Goal: Transaction & Acquisition: Purchase product/service

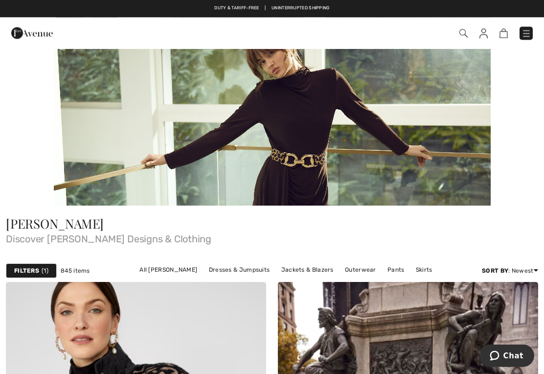
scroll to position [98, 0]
click at [134, 268] on link "All Frank Lyman" at bounding box center [167, 269] width 67 height 13
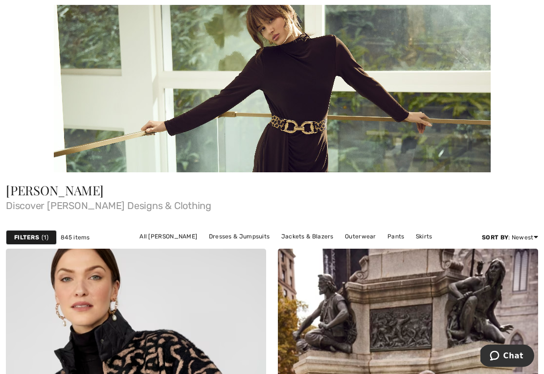
scroll to position [133, 0]
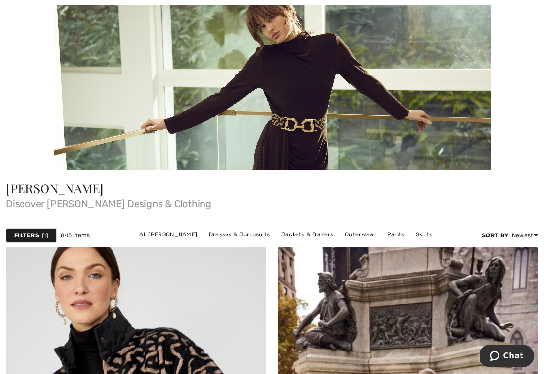
click at [31, 236] on strong "Filters" at bounding box center [26, 235] width 25 height 9
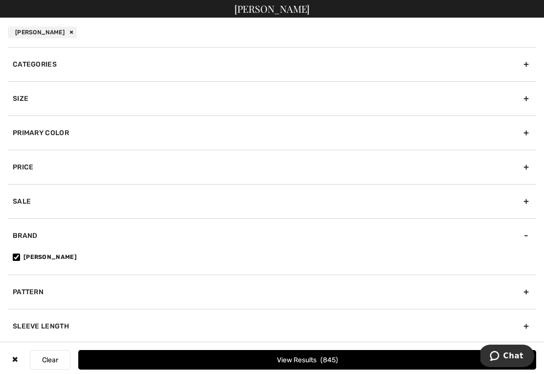
scroll to position [50, 0]
click at [526, 67] on div "Categories" at bounding box center [272, 64] width 528 height 34
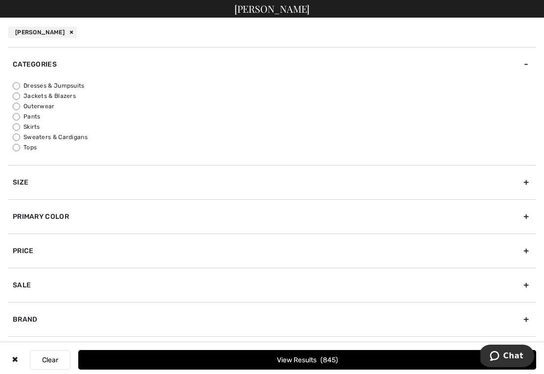
click at [20, 85] on input "Dresses & Jumpsuits" at bounding box center [16, 85] width 7 height 7
radio input "true"
click at [317, 369] on button "View Results 205" at bounding box center [307, 360] width 458 height 20
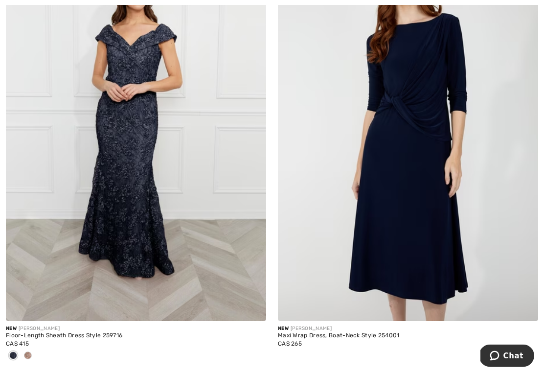
scroll to position [1984, 0]
click at [417, 199] on img at bounding box center [408, 126] width 260 height 390
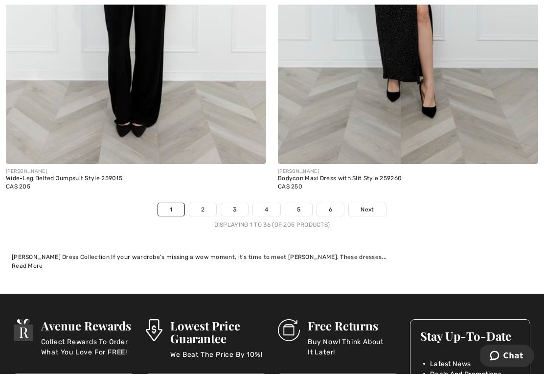
scroll to position [7998, 0]
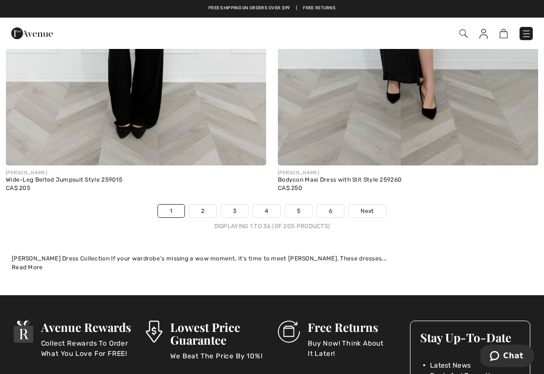
click at [202, 204] on link "2" at bounding box center [202, 210] width 27 height 13
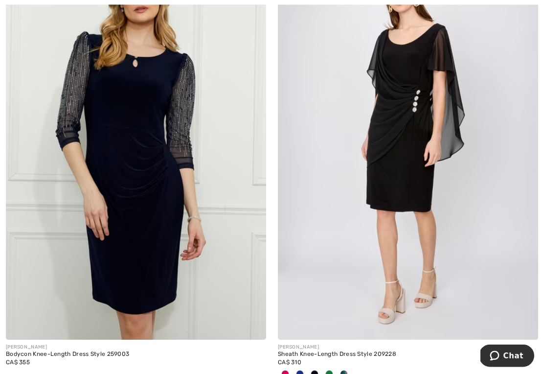
scroll to position [235, 0]
click at [178, 225] on img at bounding box center [136, 144] width 260 height 390
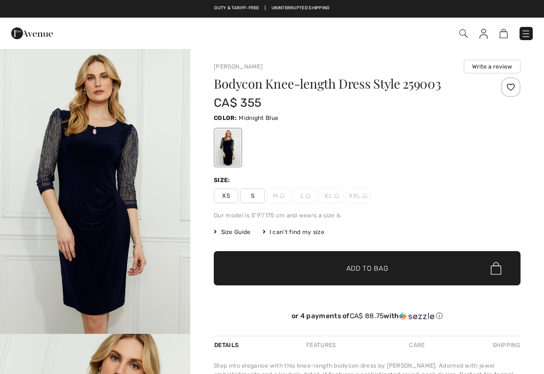
checkbox input "true"
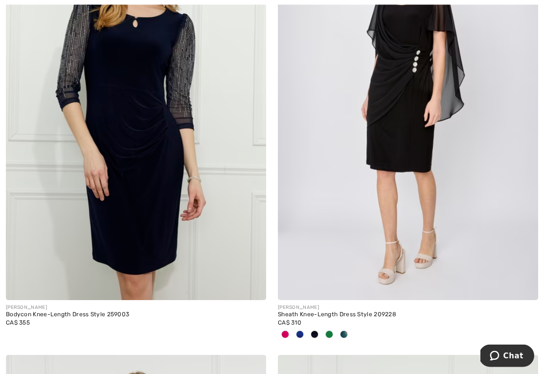
scroll to position [274, 0]
click at [389, 217] on img at bounding box center [408, 105] width 260 height 390
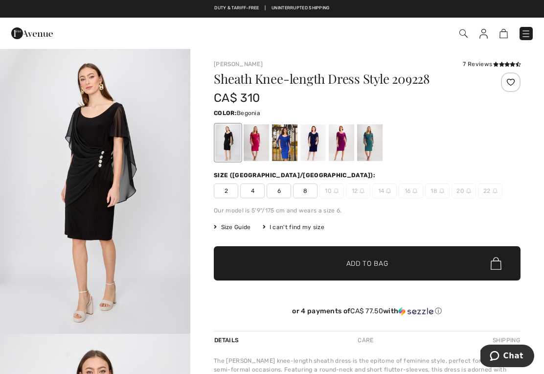
click at [259, 146] on div at bounding box center [255, 142] width 25 height 37
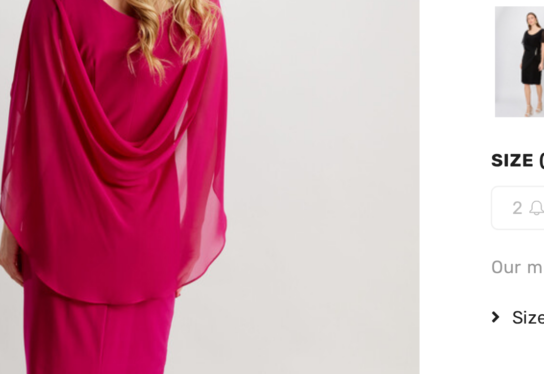
scroll to position [910, 0]
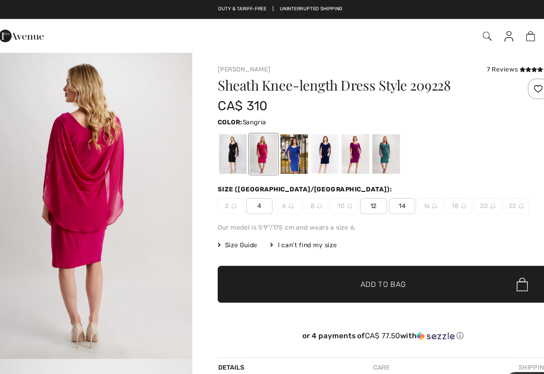
click at [334, 145] on div at bounding box center [341, 142] width 25 height 37
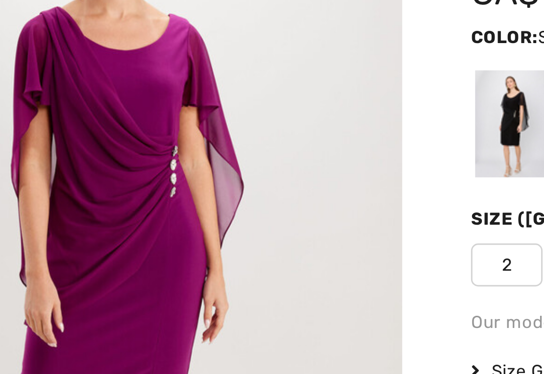
scroll to position [0, 0]
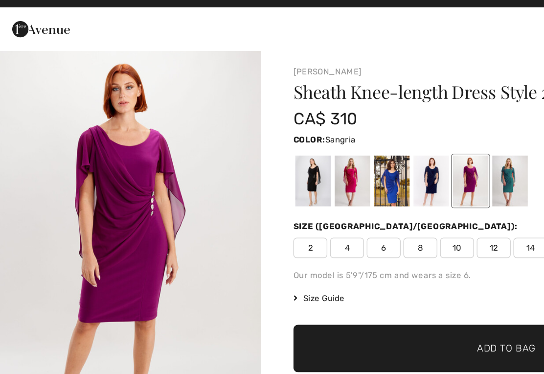
click at [372, 135] on div at bounding box center [369, 142] width 25 height 37
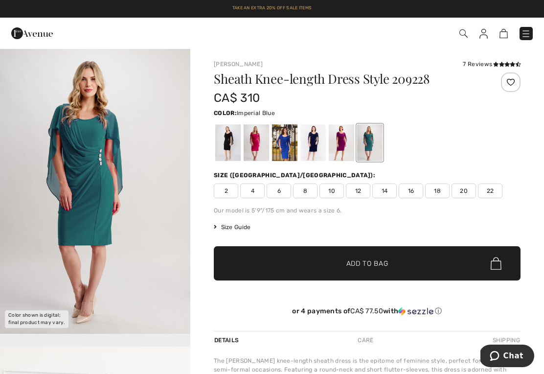
click at [291, 146] on div at bounding box center [284, 142] width 25 height 37
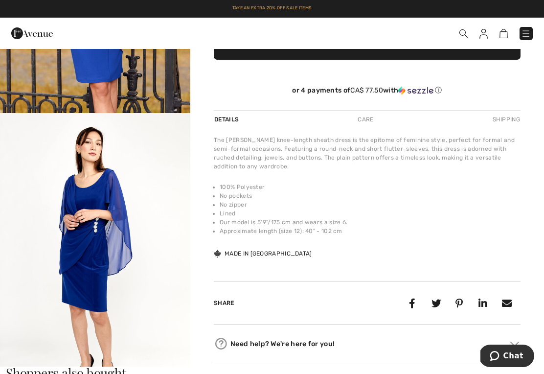
scroll to position [221, 0]
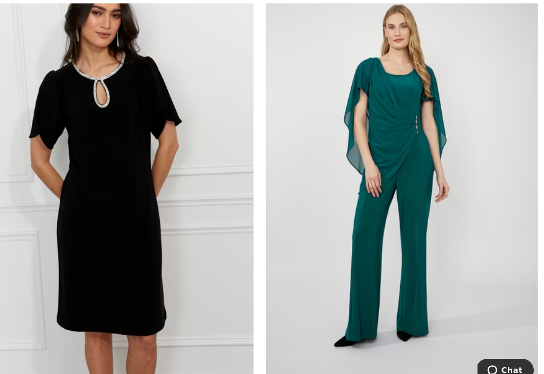
scroll to position [1960, 0]
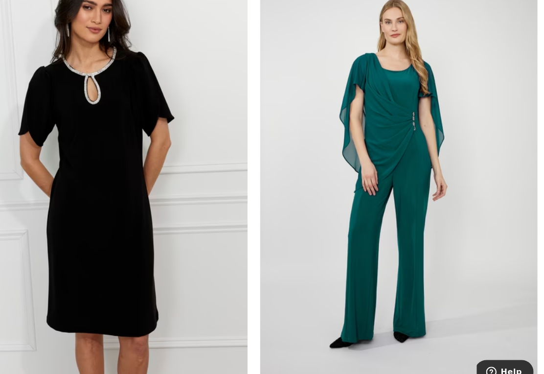
click at [389, 205] on img at bounding box center [408, 166] width 260 height 390
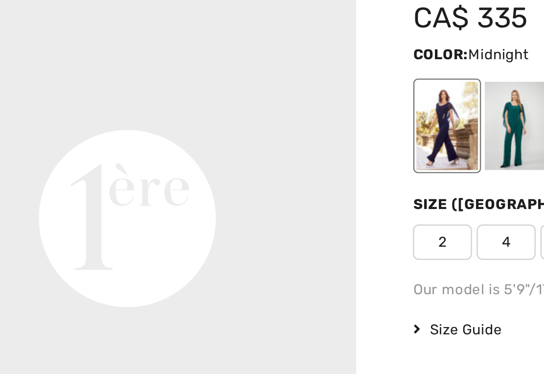
scroll to position [589, 0]
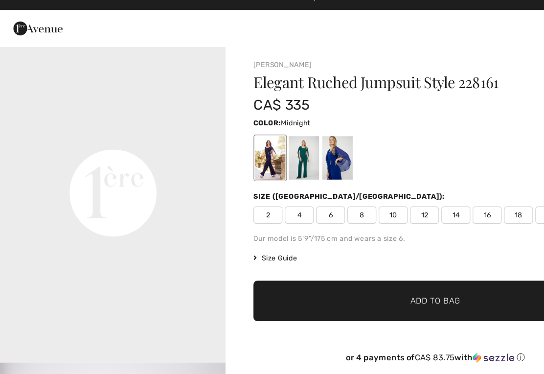
click at [287, 136] on div at bounding box center [284, 142] width 25 height 37
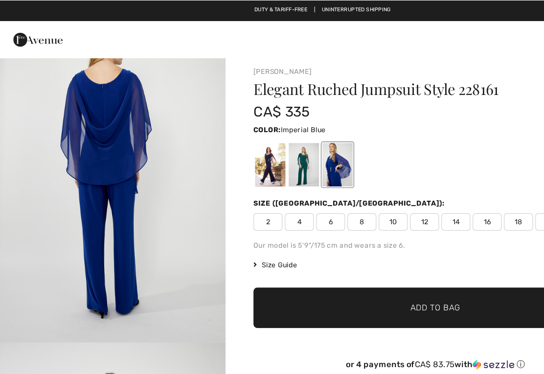
scroll to position [0, 0]
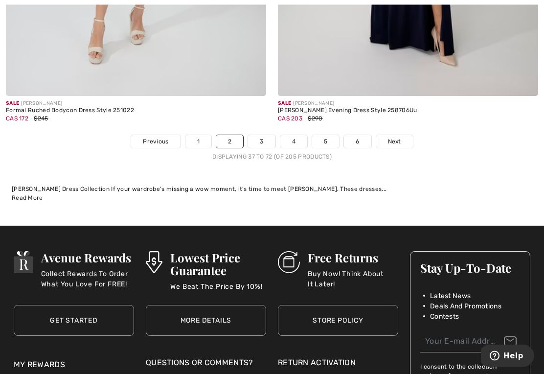
scroll to position [8016, 0]
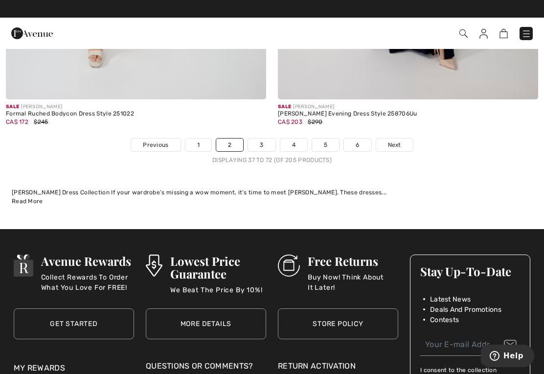
click at [265, 138] on link "3" at bounding box center [261, 144] width 27 height 13
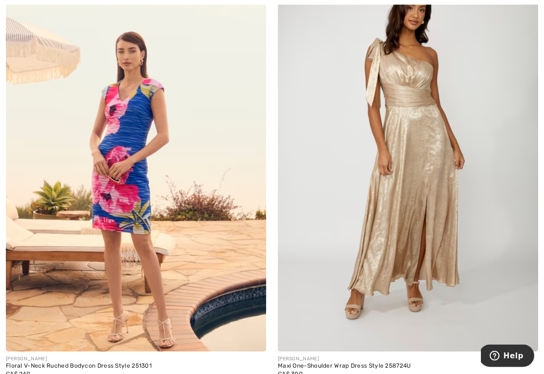
scroll to position [652, 0]
click at [433, 175] on img at bounding box center [408, 156] width 260 height 390
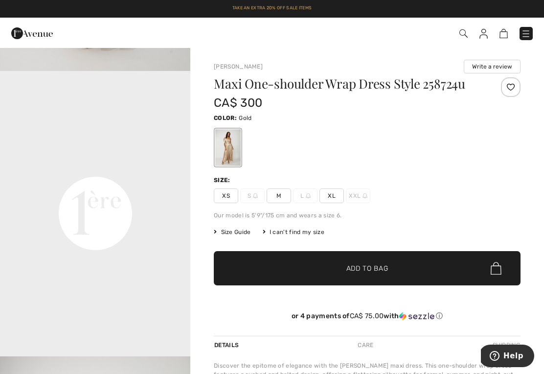
scroll to position [549, 0]
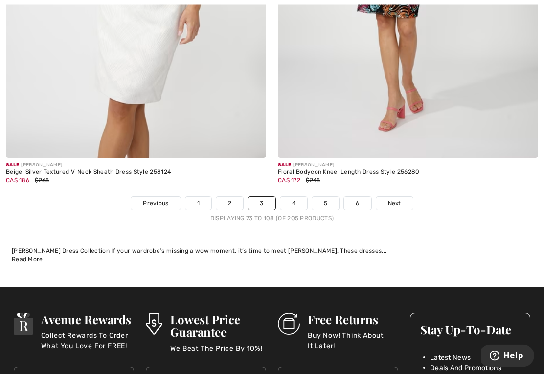
scroll to position [7926, 0]
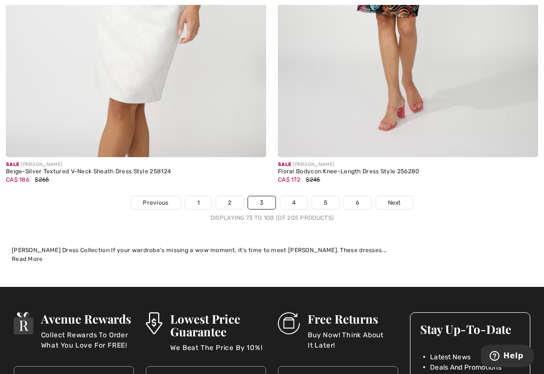
click at [293, 198] on link "4" at bounding box center [293, 202] width 27 height 13
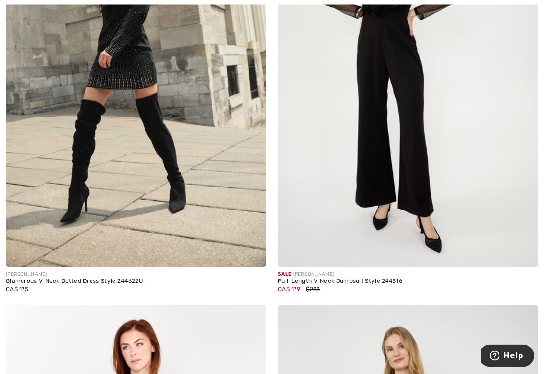
scroll to position [2023, 0]
